Goal: Transaction & Acquisition: Subscribe to service/newsletter

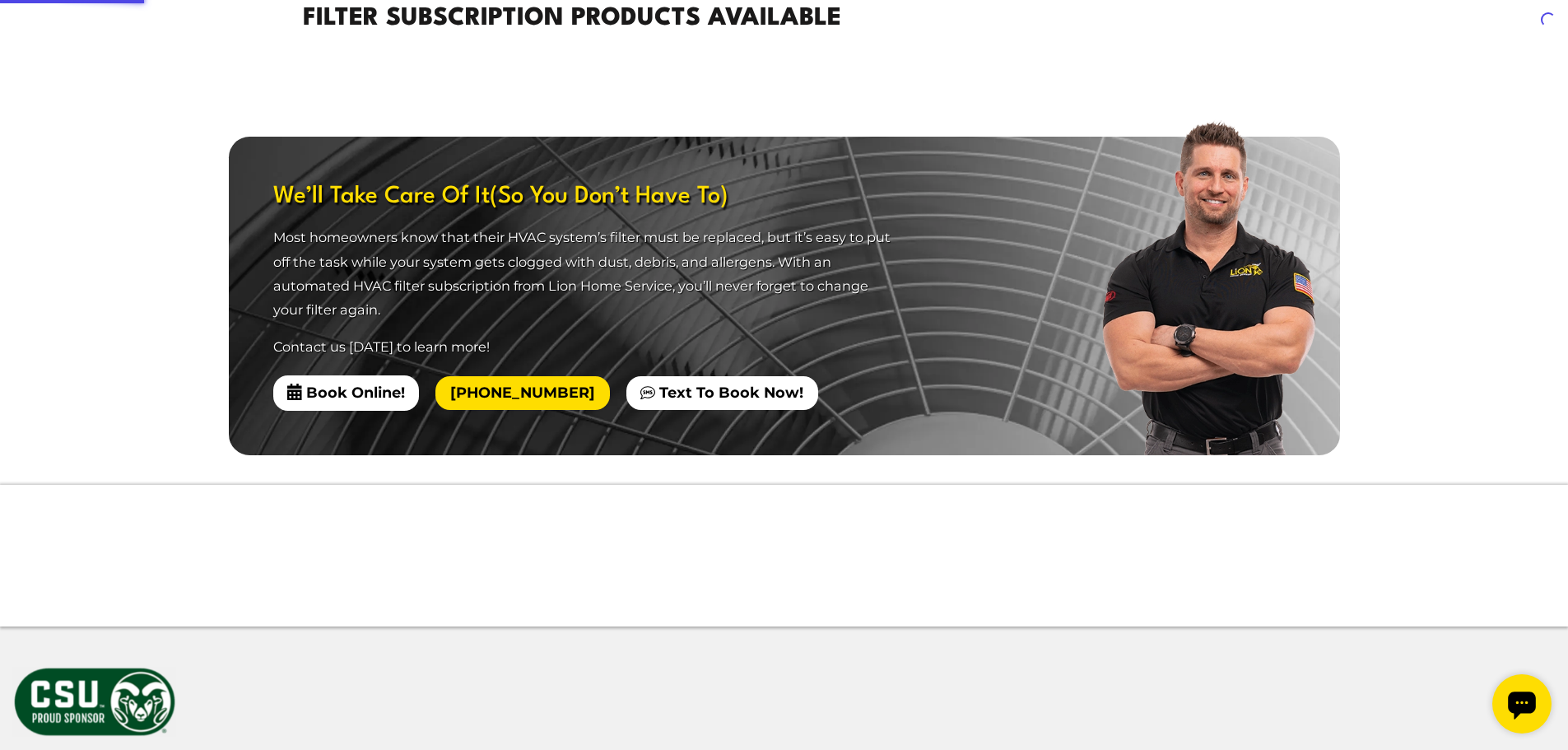
scroll to position [1564, 0]
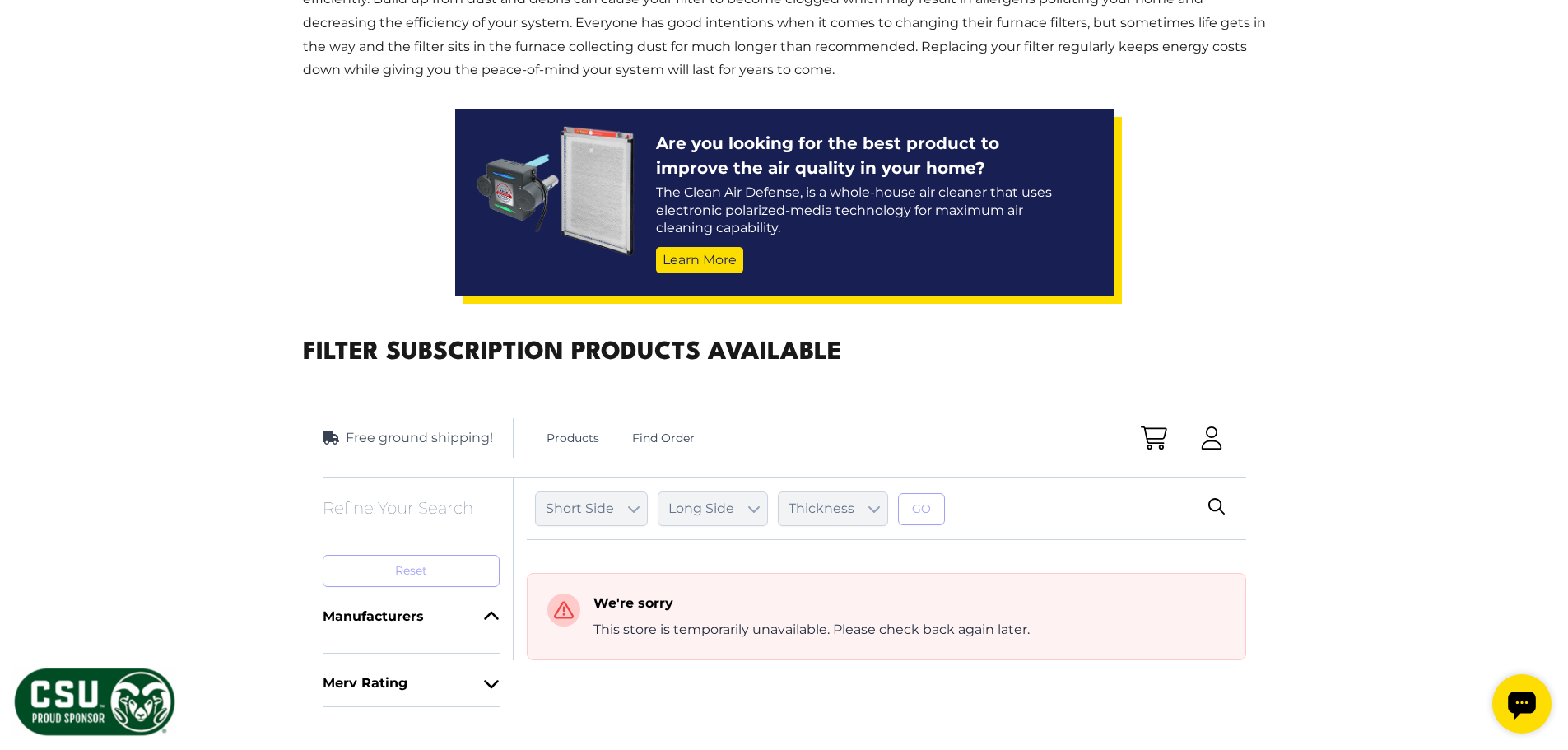
scroll to position [1007, 0]
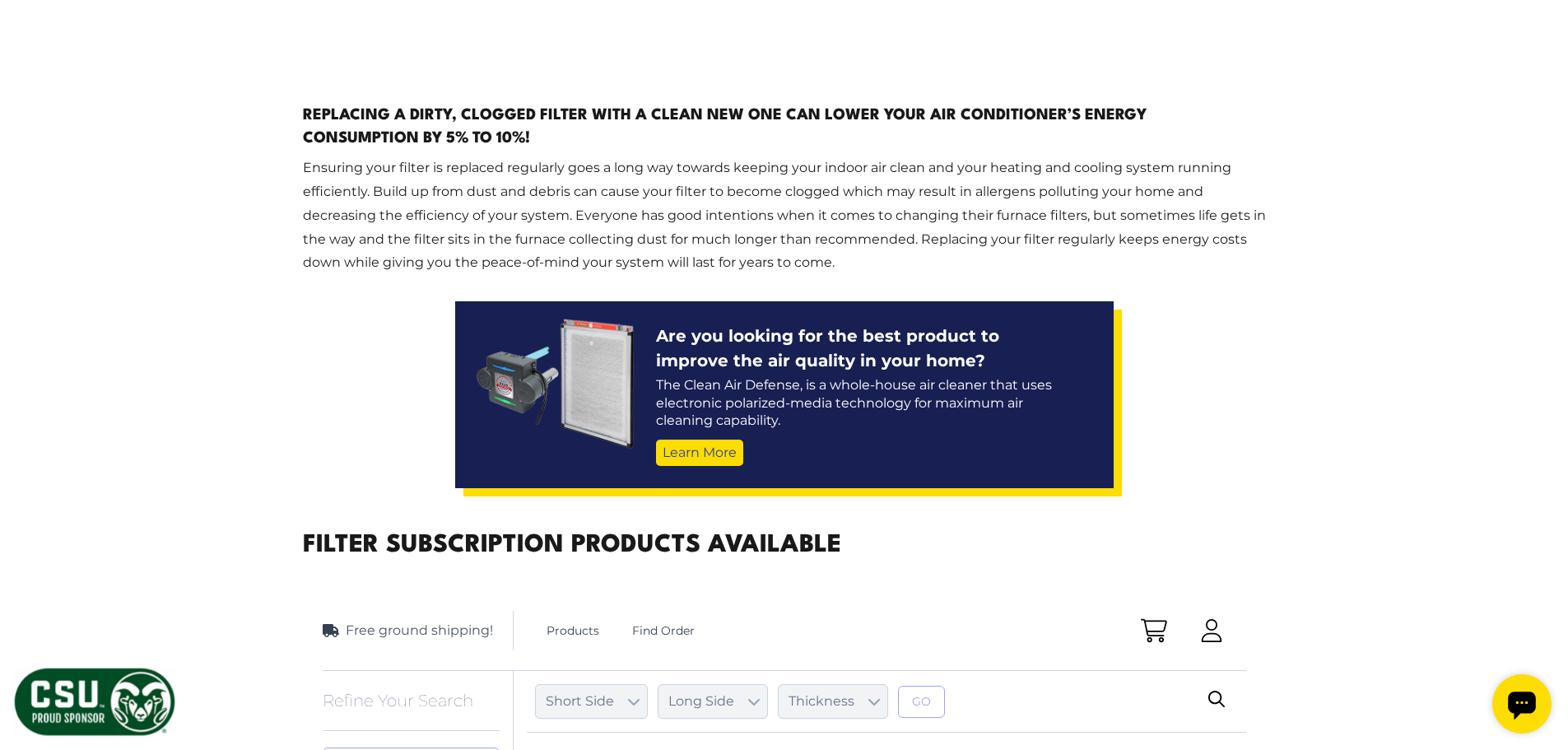
click at [692, 466] on link "Learn More" at bounding box center [700, 453] width 87 height 27
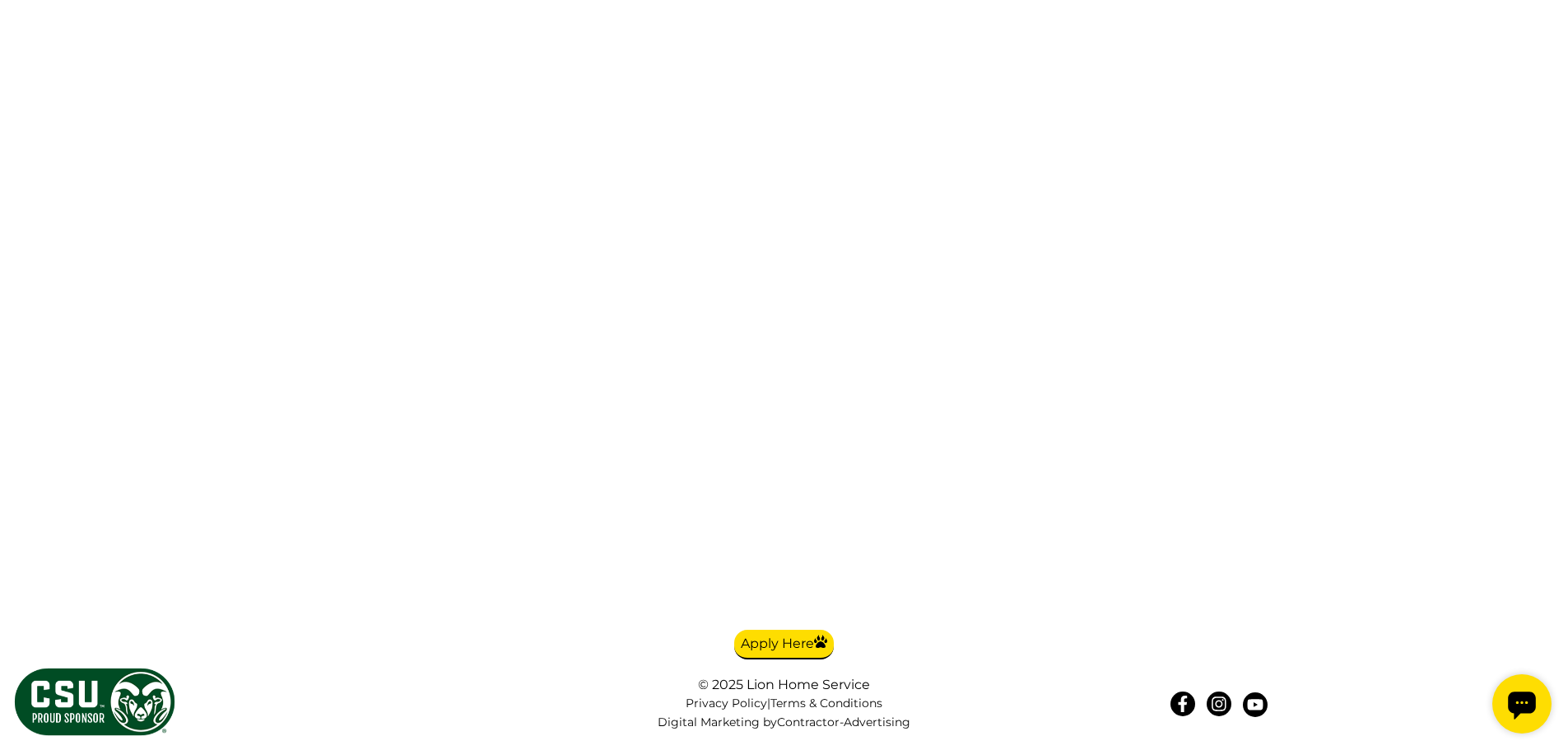
scroll to position [4446, 0]
